Goal: Check status: Check status

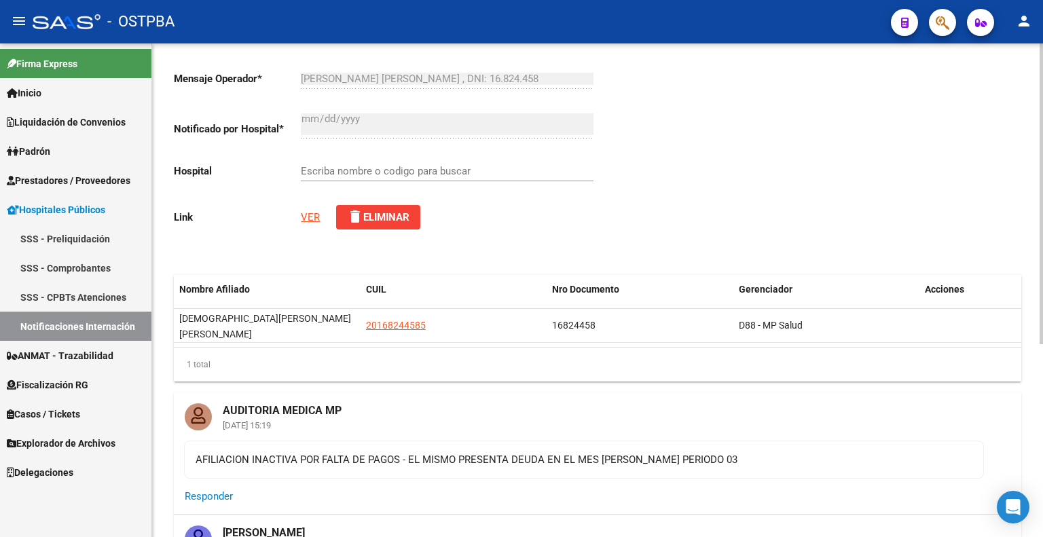
scroll to position [68, 0]
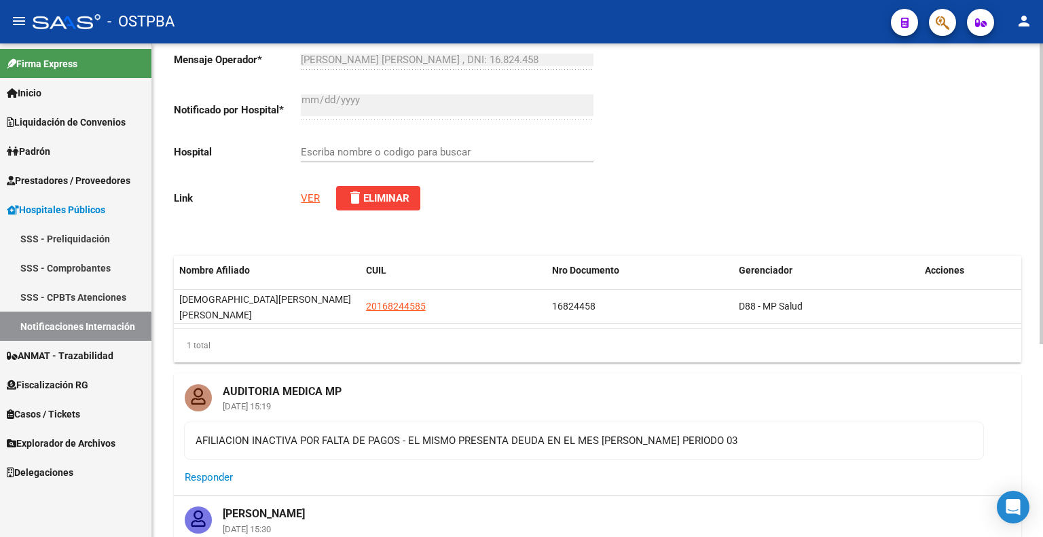
type input "ZONAL [PERSON_NAME]."
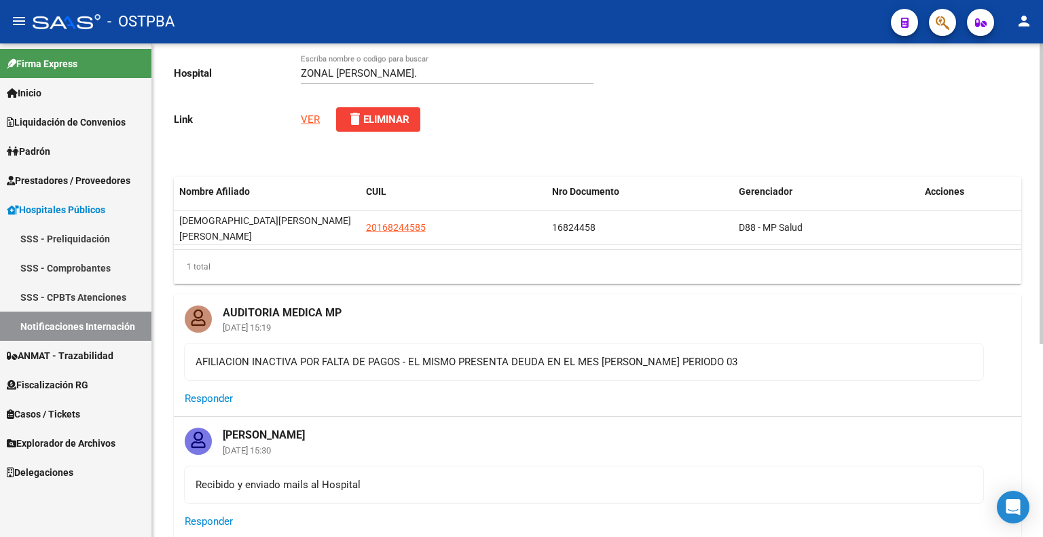
scroll to position [0, 0]
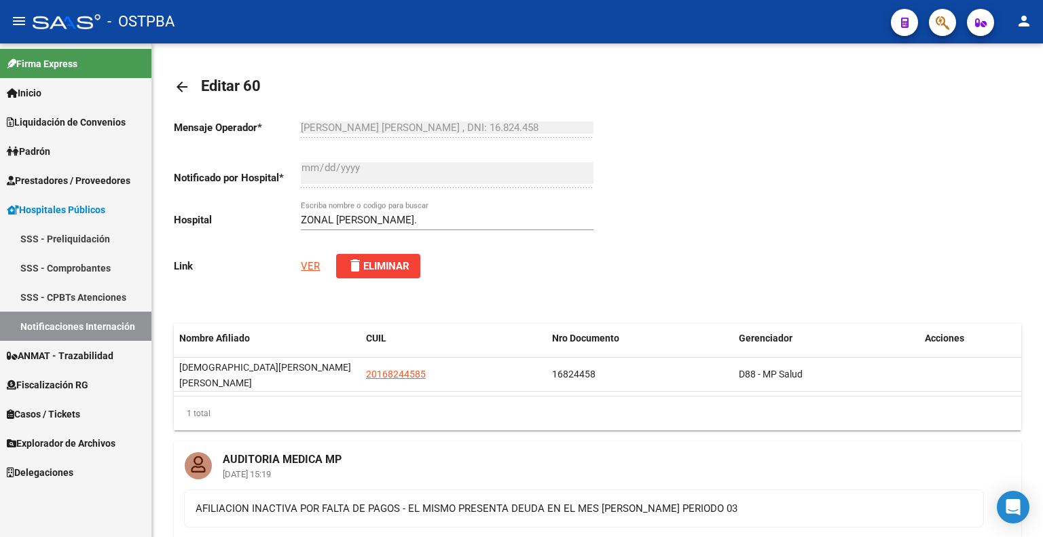
click at [86, 325] on link "Notificaciones Internación" at bounding box center [75, 326] width 151 height 29
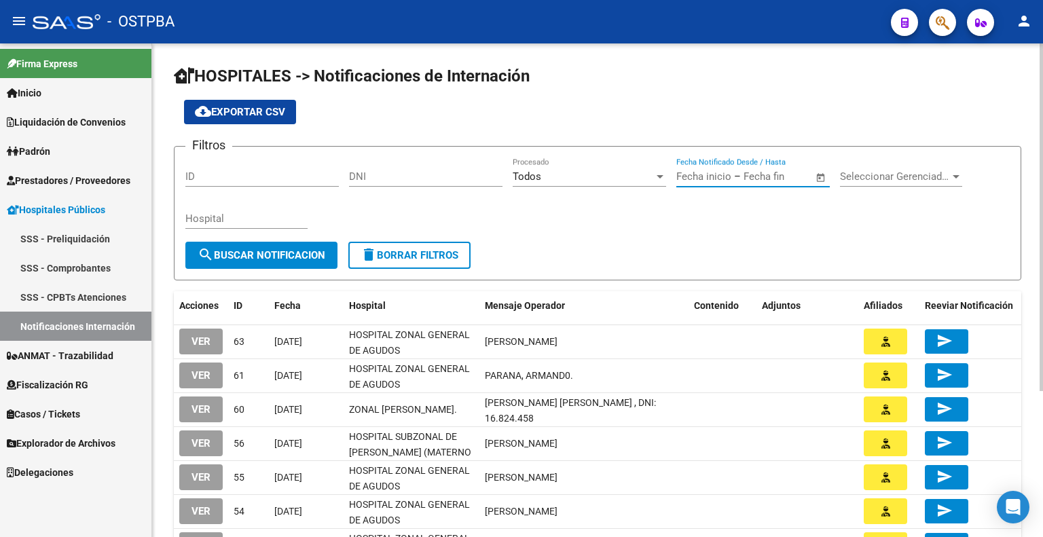
click at [744, 173] on input "text" at bounding box center [777, 177] width 66 height 12
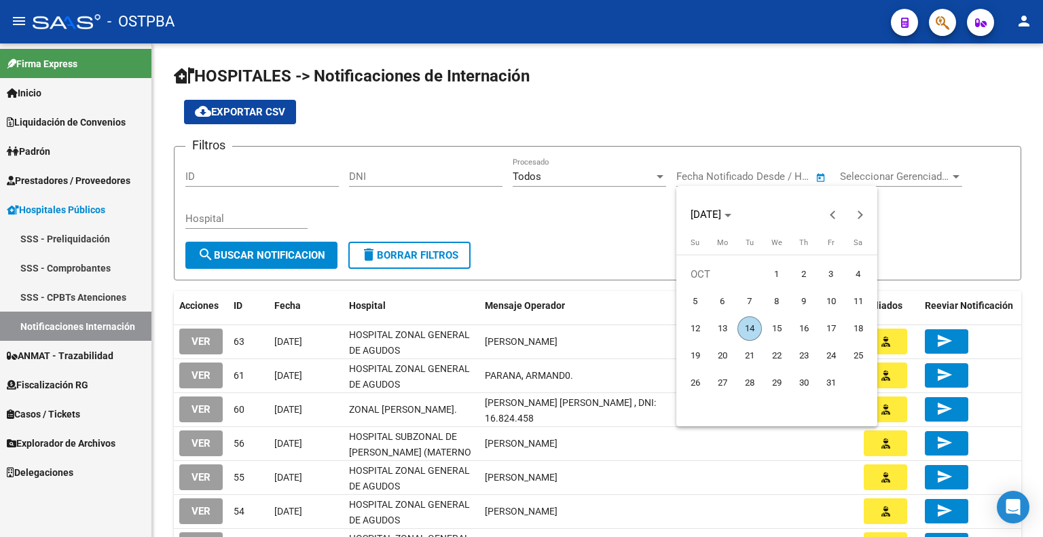
click at [753, 327] on span "14" at bounding box center [750, 329] width 24 height 24
type input "[DATE]"
click at [753, 325] on span "14" at bounding box center [750, 329] width 24 height 24
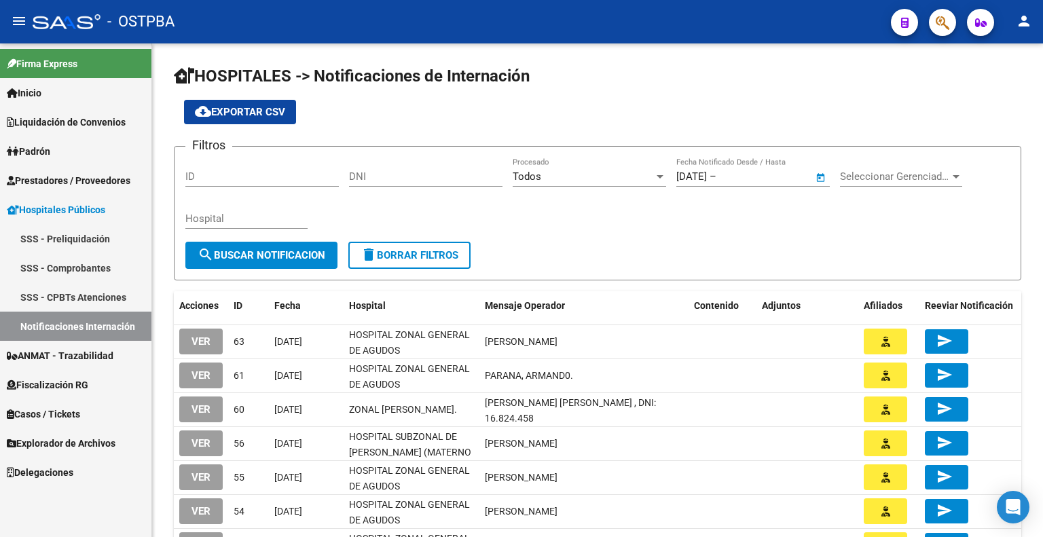
type input "[DATE]"
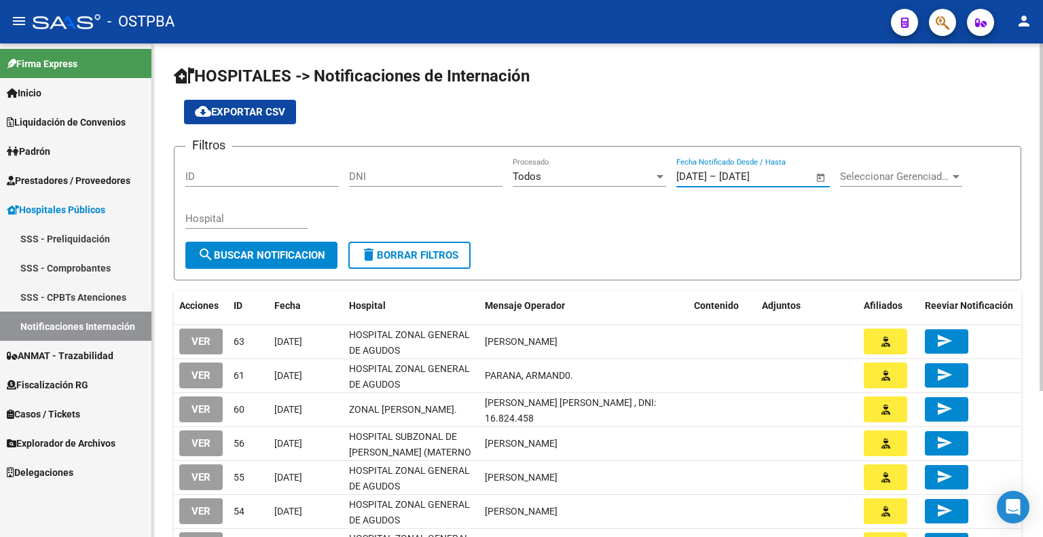
click at [304, 256] on span "search Buscar Notificacion" at bounding box center [262, 255] width 128 height 12
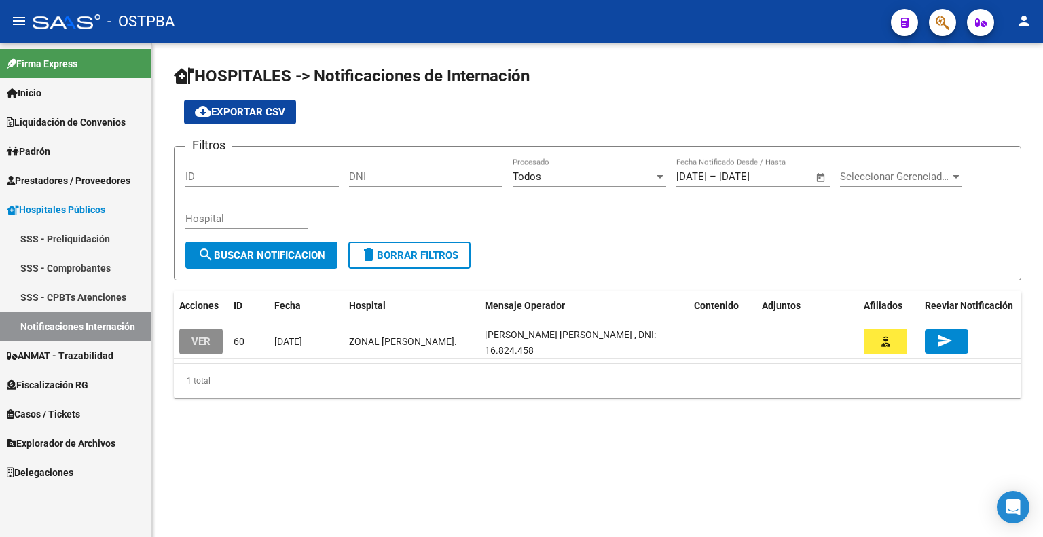
click at [206, 336] on span "VER" at bounding box center [201, 342] width 19 height 12
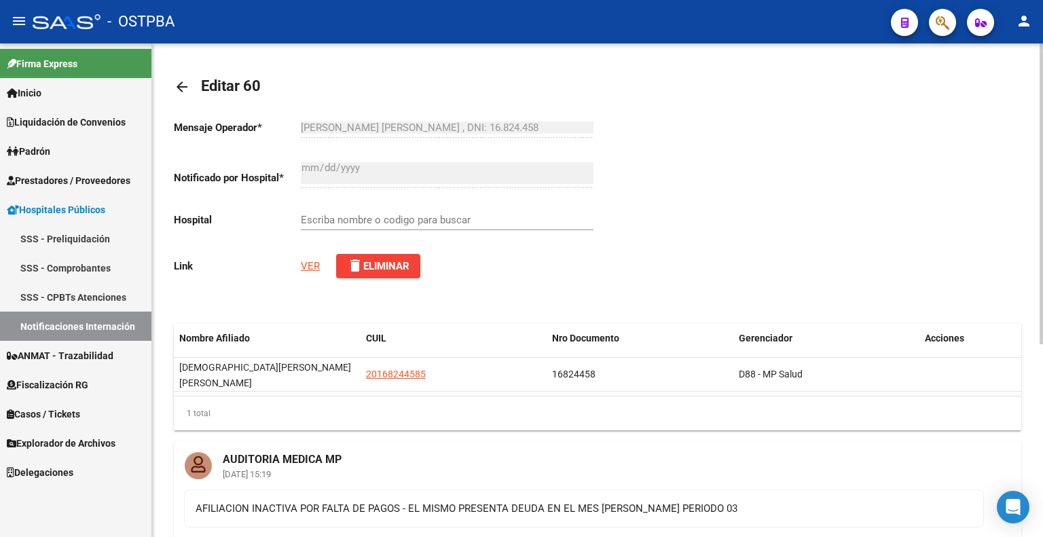
type input "ZONAL [PERSON_NAME]."
click at [302, 262] on link "VER" at bounding box center [310, 266] width 19 height 12
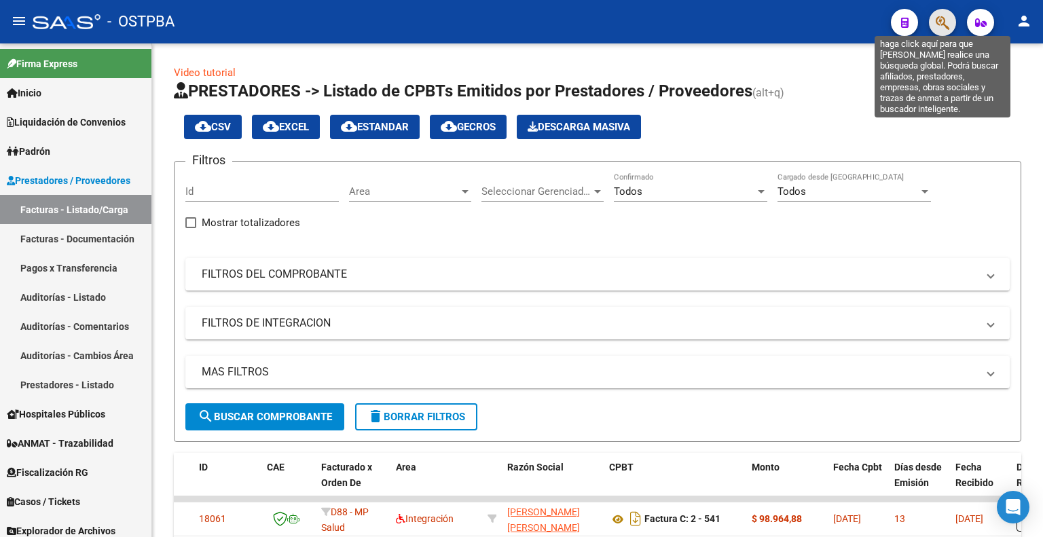
click at [949, 18] on icon "button" at bounding box center [943, 23] width 14 height 16
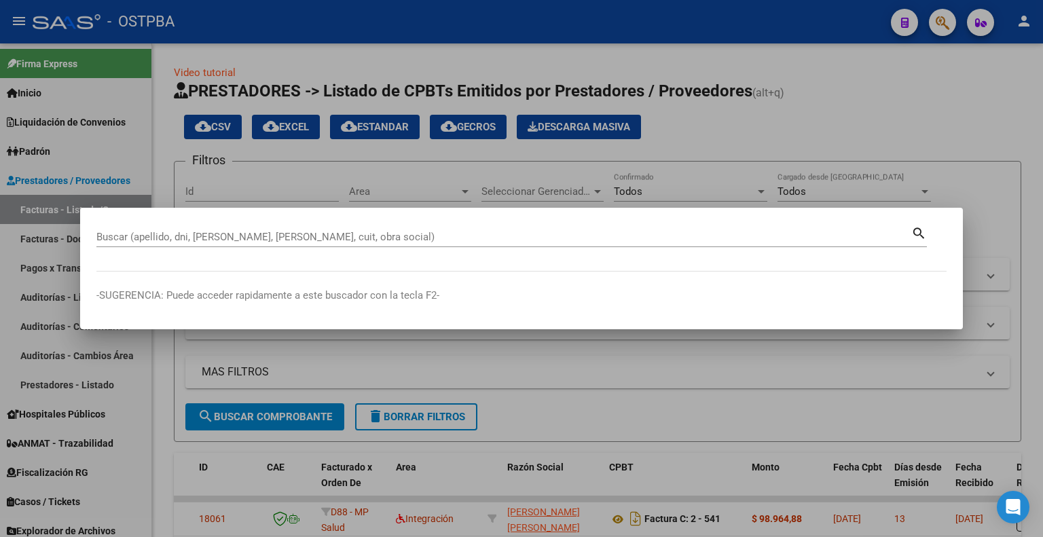
click at [29, 232] on div at bounding box center [521, 268] width 1043 height 537
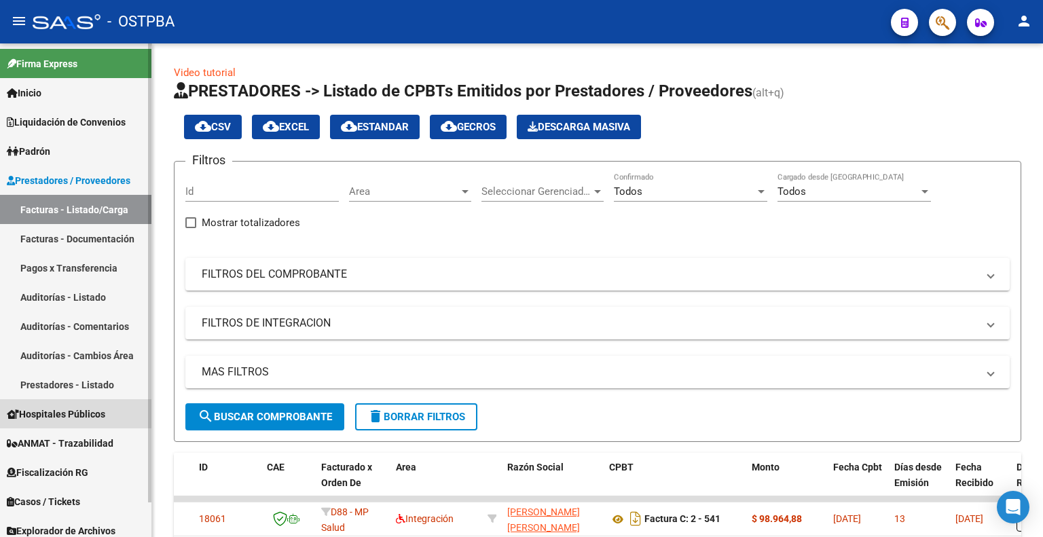
click at [65, 421] on link "Hospitales Públicos" at bounding box center [75, 413] width 151 height 29
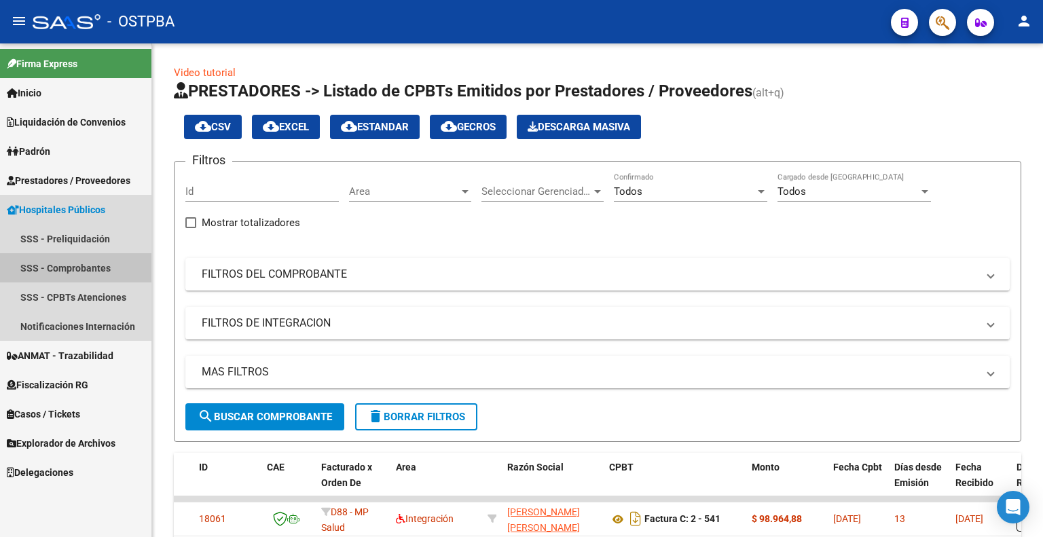
click at [84, 260] on link "SSS - Comprobantes" at bounding box center [75, 267] width 151 height 29
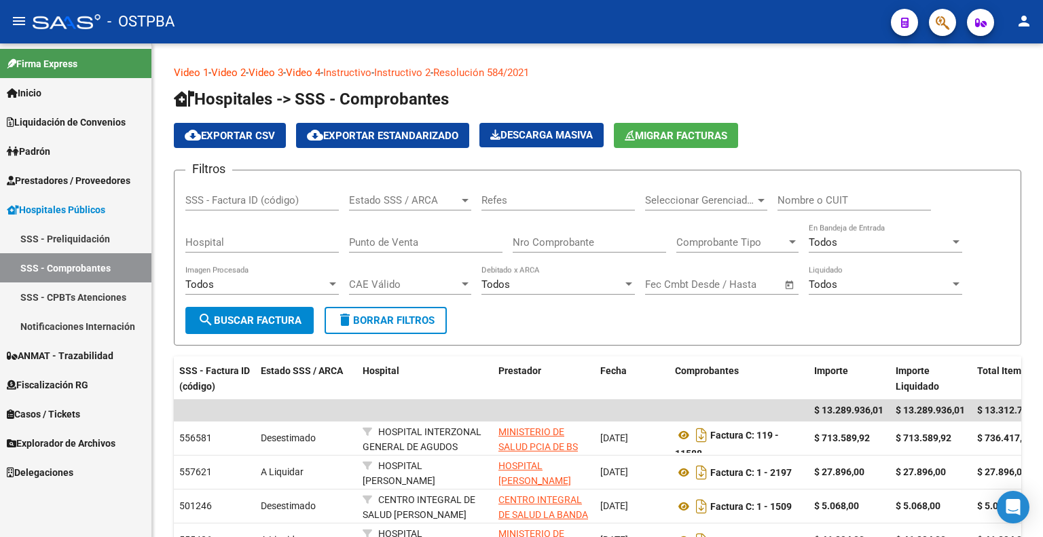
click at [84, 325] on link "Notificaciones Internación" at bounding box center [75, 326] width 151 height 29
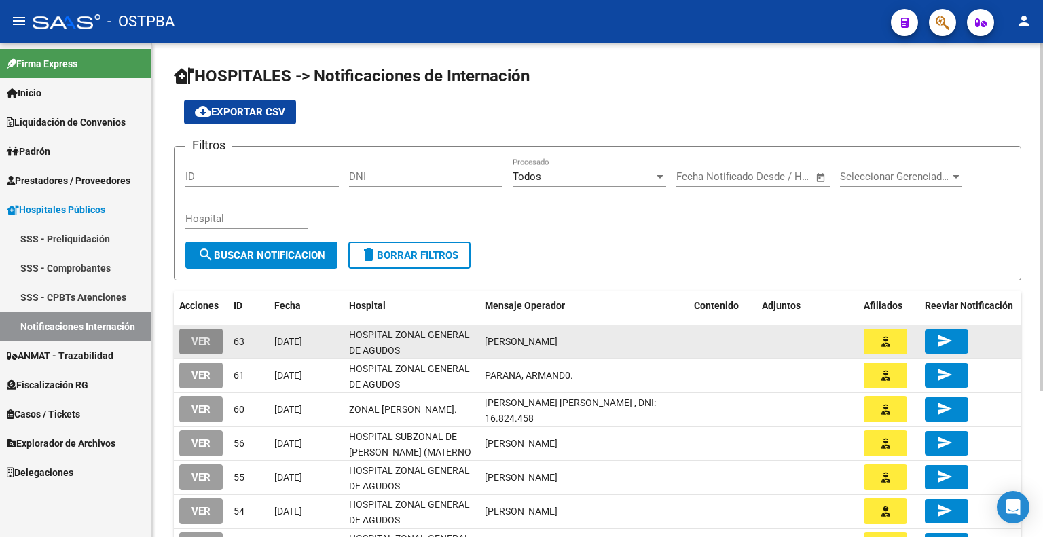
click at [196, 341] on span "VER" at bounding box center [201, 342] width 19 height 12
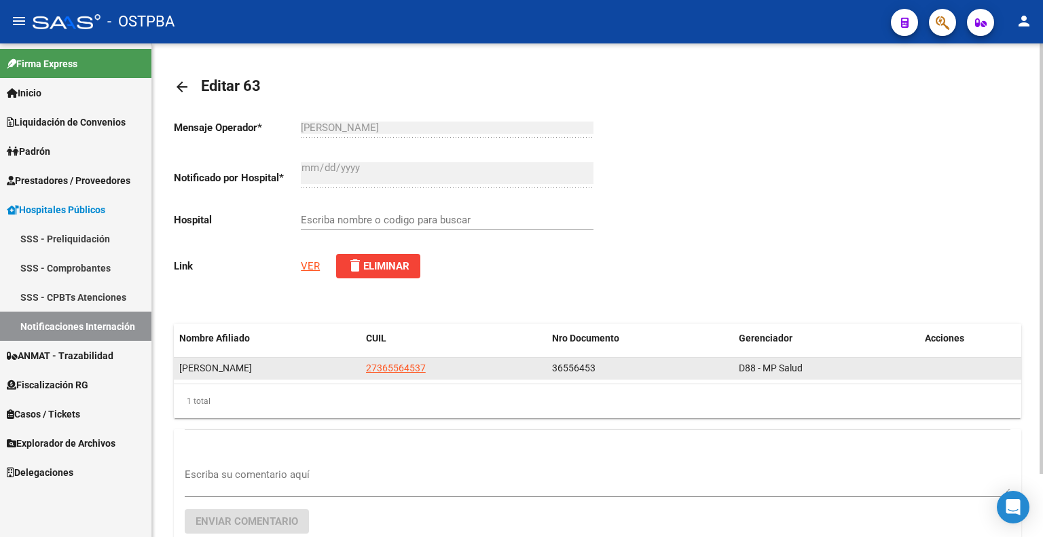
type input "HOSPITAL ZONAL GENERAL DE AGUDOS [PERSON_NAME]"
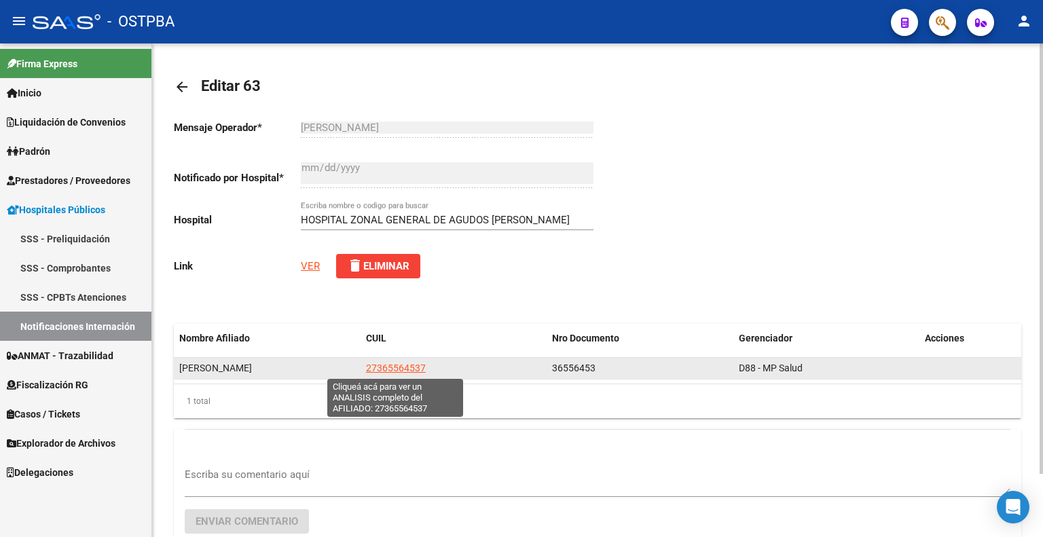
click at [378, 365] on span "27365564537" at bounding box center [396, 368] width 60 height 11
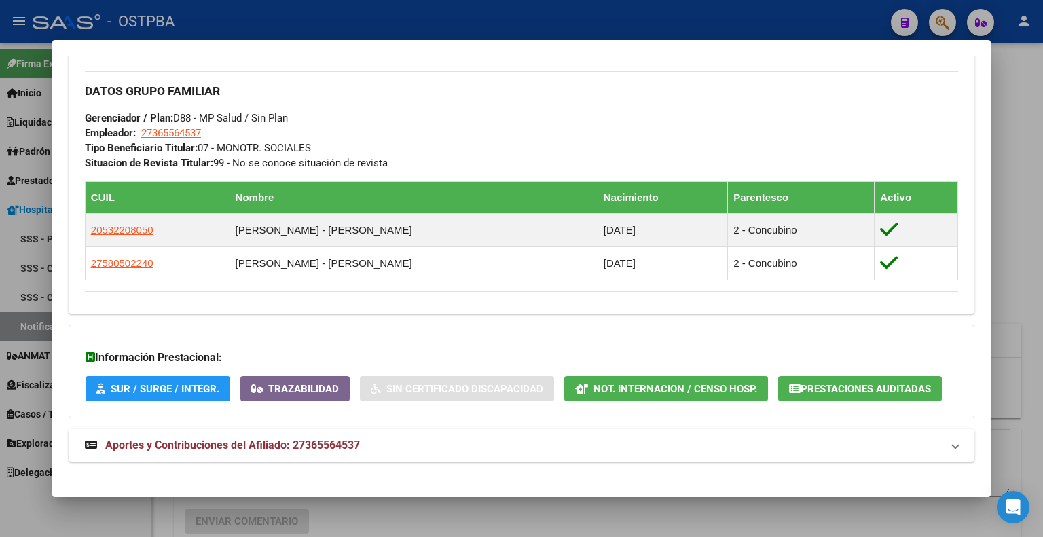
scroll to position [647, 0]
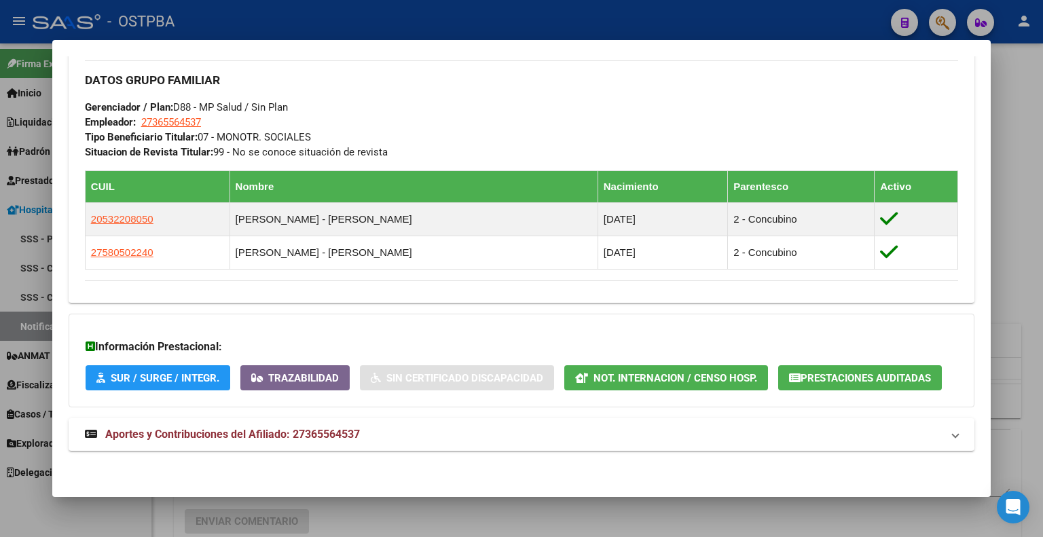
click at [695, 384] on span "Not. Internacion / Censo Hosp." at bounding box center [676, 378] width 164 height 12
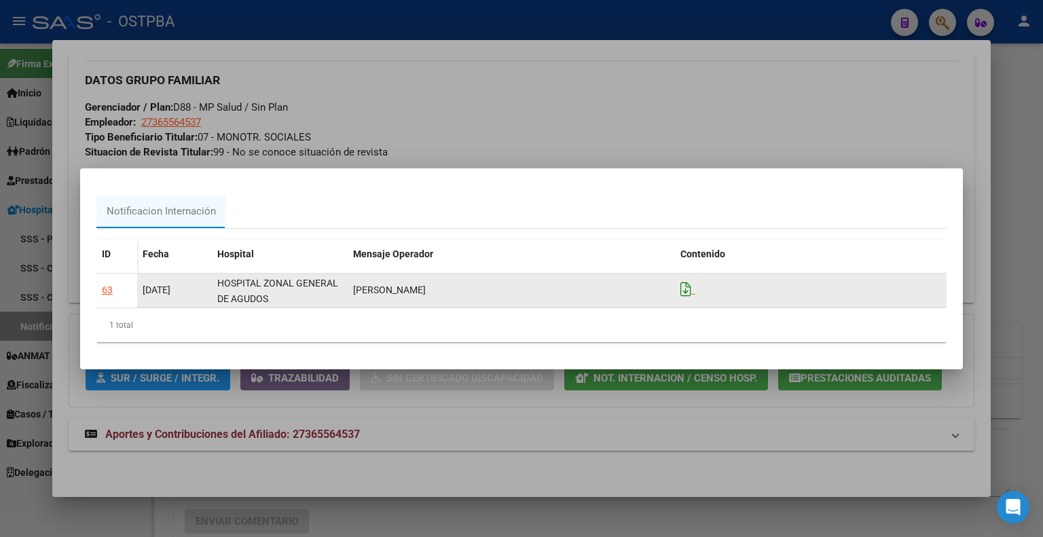
click at [688, 290] on icon at bounding box center [686, 289] width 11 height 15
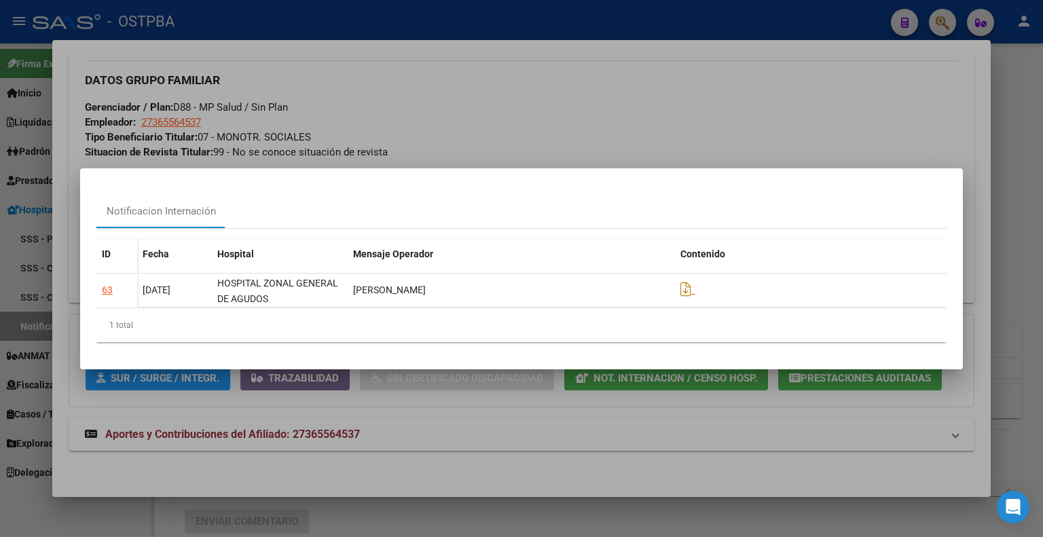
click at [460, 113] on div at bounding box center [521, 268] width 1043 height 537
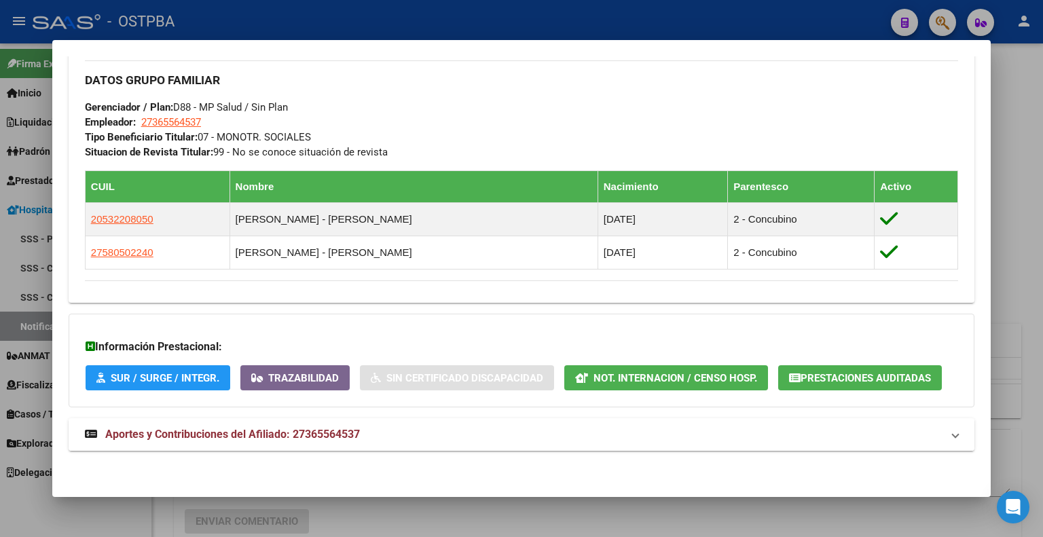
click at [277, 428] on span "Aportes y Contribuciones del Afiliado: 27365564537" at bounding box center [232, 434] width 255 height 13
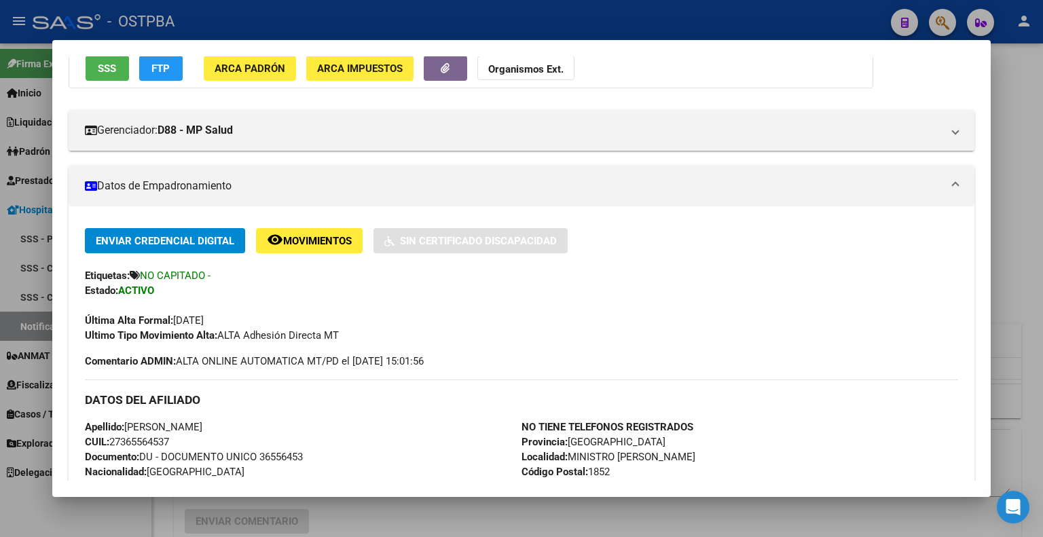
scroll to position [204, 0]
